Goal: Find contact information: Find contact information

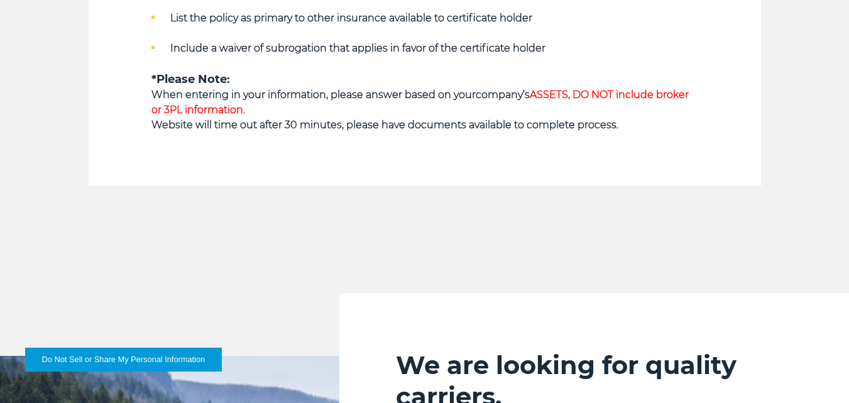
scroll to position [1193, 0]
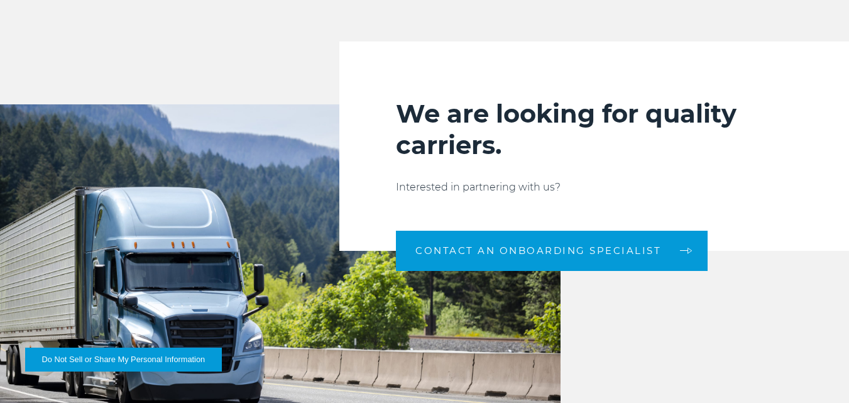
click at [421, 193] on p "Interested in partnering with us?" at bounding box center [594, 187] width 396 height 15
click at [443, 147] on h2 "We are looking for quality carriers." at bounding box center [594, 129] width 396 height 63
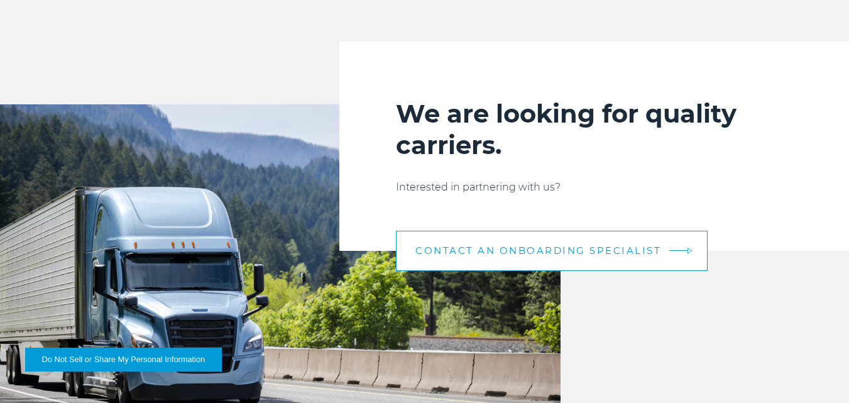
click at [485, 242] on link "CONTACT AN ONBOARDING SPECIALIST" at bounding box center [552, 251] width 312 height 40
click at [483, 254] on span "CONTACT AN ONBOARDING SPECIALIST" at bounding box center [538, 250] width 246 height 9
click at [482, 269] on link "CONTACT AN ONBOARDING SPECIALIST" at bounding box center [552, 251] width 312 height 40
click at [584, 269] on link "CONTACT AN ONBOARDING SPECIALIST" at bounding box center [552, 251] width 312 height 40
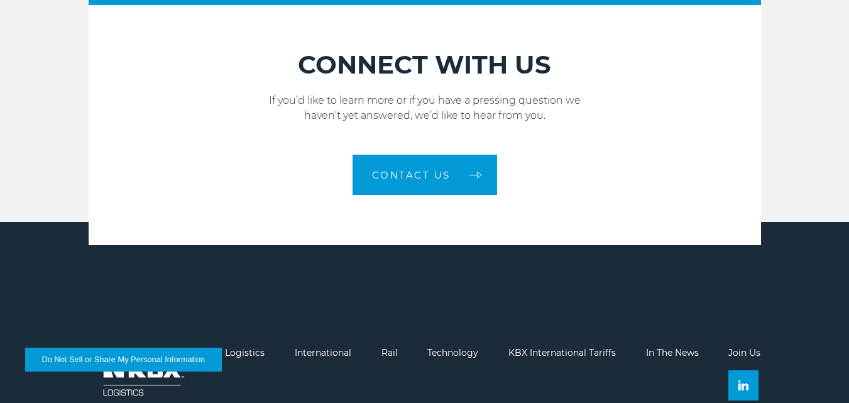
scroll to position [1696, 0]
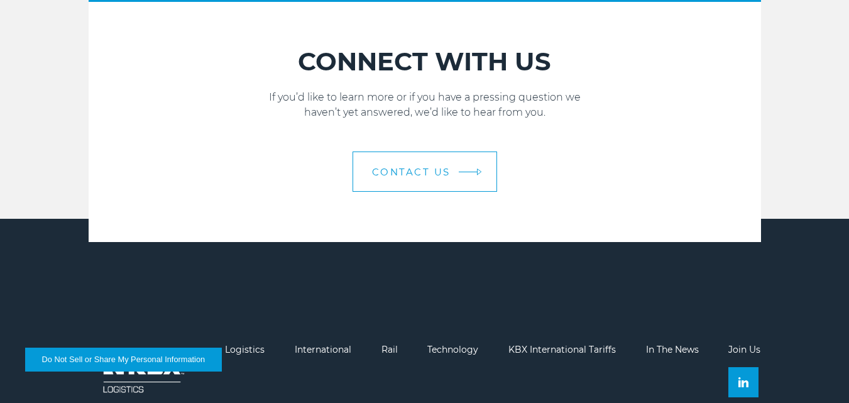
click at [403, 176] on span "Contact Us" at bounding box center [411, 171] width 79 height 9
